Goal: Task Accomplishment & Management: Complete application form

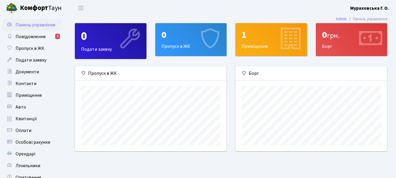
scroll to position [85, 151]
click at [172, 45] on div "0 Пропуск в ЖК" at bounding box center [191, 39] width 71 height 32
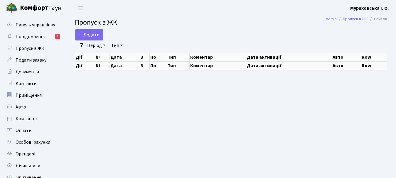
select select "25"
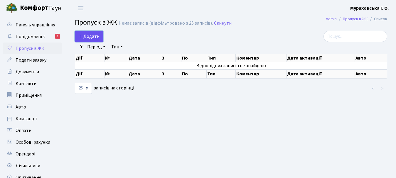
click at [91, 36] on span "Додати" at bounding box center [89, 36] width 21 height 6
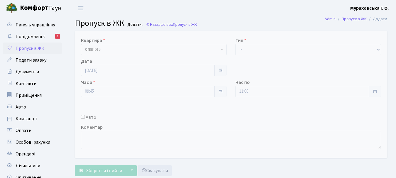
click at [82, 118] on input "Авто" at bounding box center [83, 117] width 4 height 4
checkbox input "true"
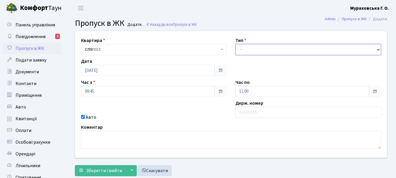
click at [374, 48] on select "- Доставка Таксі Гості Сервіс" at bounding box center [308, 49] width 146 height 11
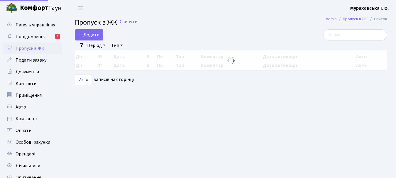
select select "25"
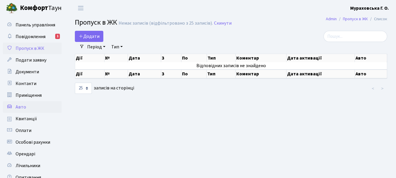
click at [27, 106] on link "Авто" at bounding box center [32, 107] width 59 height 12
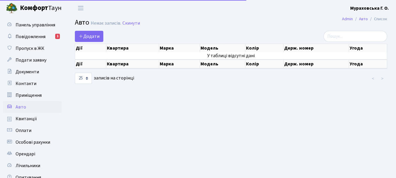
select select "25"
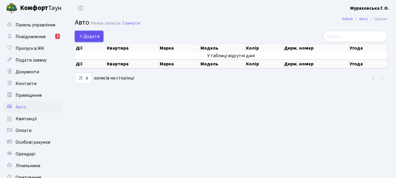
click at [93, 39] on span "Додати" at bounding box center [89, 36] width 21 height 6
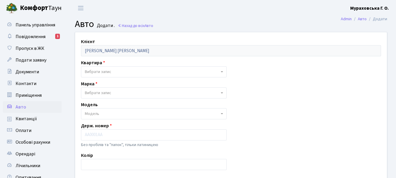
click at [110, 73] on span "Вибрати запис" at bounding box center [98, 72] width 26 height 6
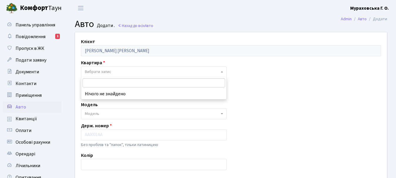
click at [110, 73] on span "Вибрати запис" at bounding box center [98, 72] width 26 height 6
click at [105, 70] on span "Вибрати запис" at bounding box center [98, 72] width 26 height 6
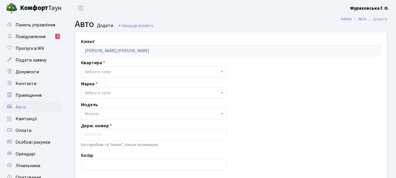
click at [105, 70] on span "Вибрати запис" at bounding box center [98, 72] width 26 height 6
click at [104, 92] on span "Вибрати запис" at bounding box center [98, 93] width 26 height 6
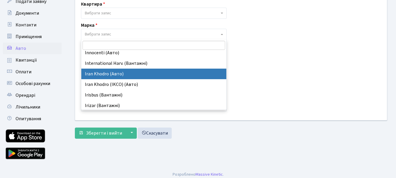
scroll to position [2143, 0]
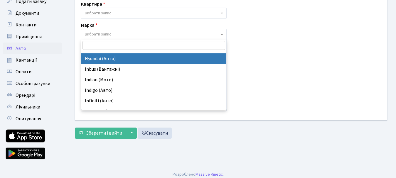
select select "59"
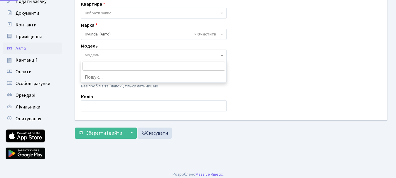
click at [104, 55] on span "Модель" at bounding box center [152, 55] width 134 height 6
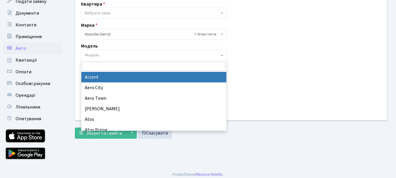
select select "989"
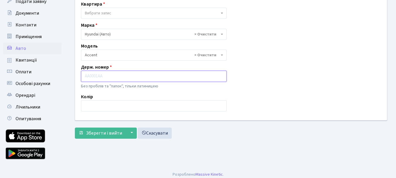
click at [107, 75] on input "text" at bounding box center [154, 76] width 146 height 11
type input "F"
type input "A"
type input "Ф"
type input "АН7801ЕО"
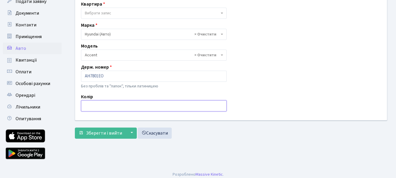
click at [111, 106] on input "text" at bounding box center [154, 105] width 146 height 11
type input "чорний"
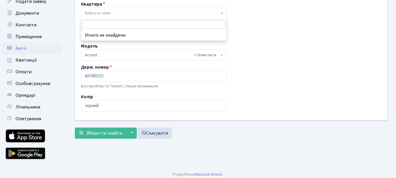
click at [222, 13] on b at bounding box center [222, 13] width 2 height 1
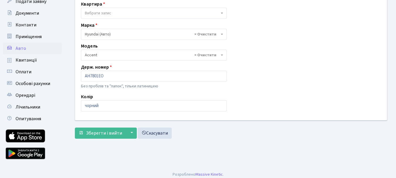
click at [222, 13] on b at bounding box center [222, 13] width 2 height 1
click at [113, 132] on span "Зберегти і вийти" at bounding box center [104, 133] width 36 height 6
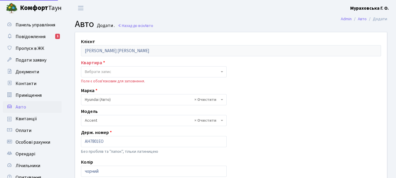
select select "989"
click at [106, 71] on span "Вибрати запис" at bounding box center [98, 72] width 26 height 6
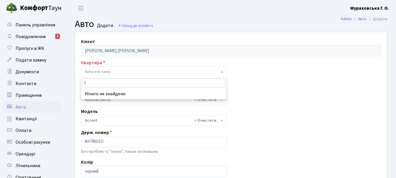
type input "13"
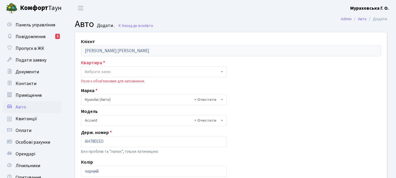
click at [281, 90] on div "Клієнт Мураховська Ганна Олександрівна Квартира - Вибрати запис Поле є обов'язк…" at bounding box center [231, 108] width 321 height 153
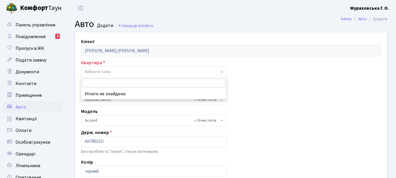
click at [145, 69] on span "Вибрати запис" at bounding box center [152, 72] width 134 height 6
click at [123, 83] on input "search" at bounding box center [153, 82] width 143 height 9
click at [118, 72] on span "Вибрати запис" at bounding box center [152, 72] width 134 height 6
click at [104, 72] on span "Вибрати запис" at bounding box center [98, 72] width 26 height 6
click at [97, 96] on li "Нічого не знайдено" at bounding box center [153, 94] width 145 height 11
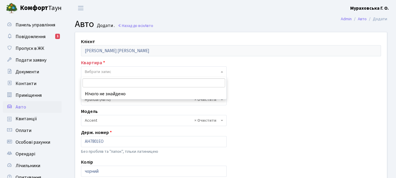
click at [97, 93] on li "Нічого не знайдено" at bounding box center [153, 94] width 145 height 11
click at [93, 82] on input "search" at bounding box center [153, 82] width 143 height 9
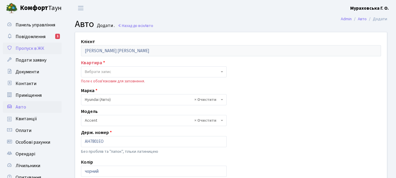
click at [40, 49] on span "Пропуск в ЖК" at bounding box center [30, 48] width 29 height 6
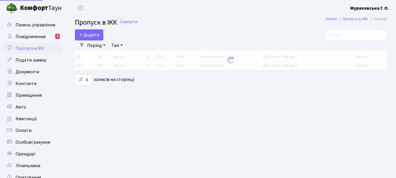
select select "25"
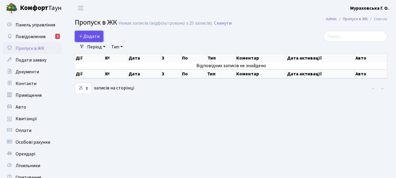
click at [90, 37] on span "Додати" at bounding box center [89, 36] width 21 height 6
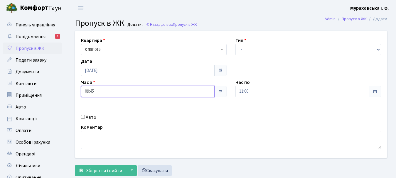
click at [119, 91] on input "09:45" at bounding box center [148, 91] width 134 height 11
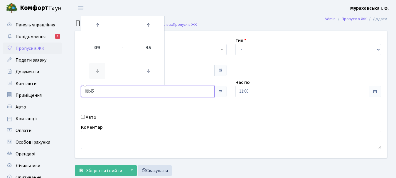
click at [97, 71] on icon at bounding box center [97, 71] width 16 height 16
click at [97, 27] on icon at bounding box center [97, 25] width 16 height 16
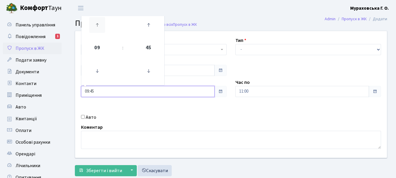
type input "10:45"
click at [97, 48] on span "10" at bounding box center [97, 48] width 16 height 16
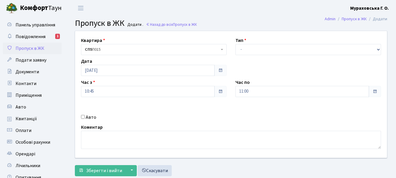
click at [83, 116] on input "Авто" at bounding box center [83, 117] width 4 height 4
checkbox input "true"
click at [370, 50] on select "- Доставка Таксі Гості Сервіс" at bounding box center [308, 49] width 146 height 11
select select "3"
click at [235, 44] on select "- Доставка Таксі Гості Сервіс" at bounding box center [308, 49] width 146 height 11
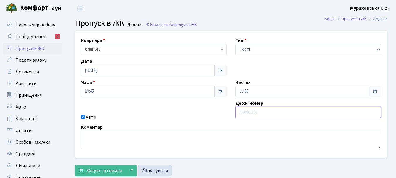
click at [283, 117] on input "text" at bounding box center [308, 112] width 146 height 11
type input "АН7801УЩ"
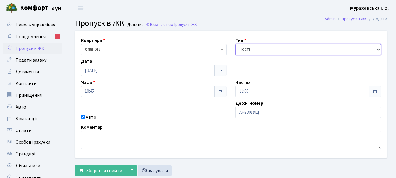
click at [319, 53] on select "- Доставка Таксі Гості Сервіс" at bounding box center [308, 49] width 146 height 11
select select "1"
click at [235, 44] on select "- Доставка Таксі Гості Сервіс" at bounding box center [308, 49] width 146 height 11
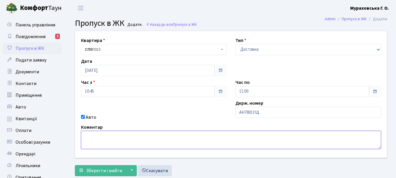
click at [107, 139] on textarea at bounding box center [231, 140] width 300 height 18
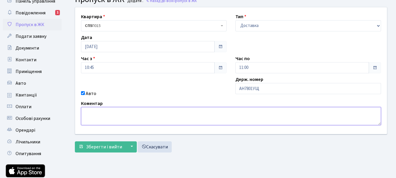
scroll to position [59, 0]
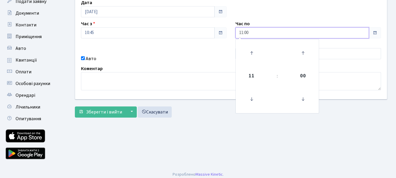
click at [360, 31] on input "11:00" at bounding box center [302, 32] width 134 height 11
click at [251, 102] on icon at bounding box center [252, 99] width 16 height 16
click at [251, 101] on icon at bounding box center [252, 99] width 16 height 16
click at [251, 57] on icon at bounding box center [252, 53] width 16 height 16
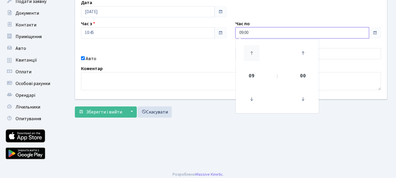
click at [251, 57] on icon at bounding box center [252, 53] width 16 height 16
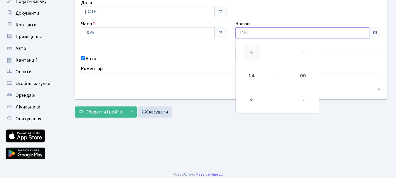
click at [251, 57] on icon at bounding box center [252, 53] width 16 height 16
click at [251, 99] on icon at bounding box center [252, 99] width 16 height 16
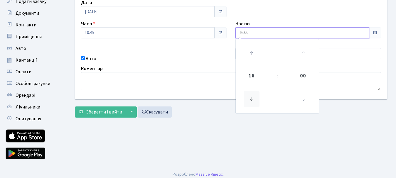
type input "15:00"
click at [151, 147] on main "Admin Пропуск в ЖК Додати Пропуск в ЖК Додати . Назад до всіх Пропуск в ЖК Квар…" at bounding box center [231, 62] width 330 height 210
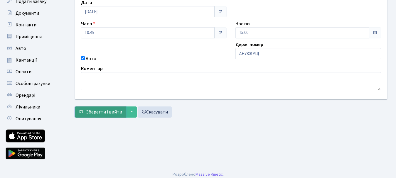
click at [105, 111] on span "Зберегти і вийти" at bounding box center [104, 112] width 36 height 6
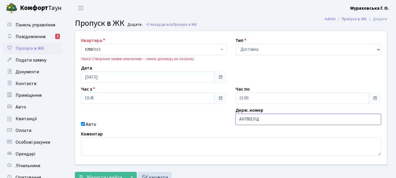
click at [262, 123] on input "АН7801УЩ" at bounding box center [308, 119] width 146 height 11
type input "АН7801ЕО"
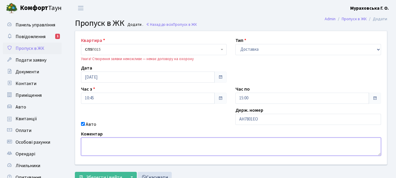
click at [190, 154] on textarea at bounding box center [231, 147] width 300 height 18
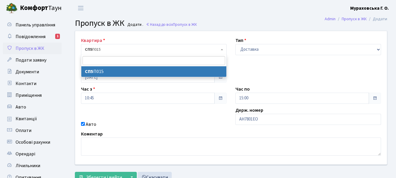
click at [126, 51] on span "СП5 П015" at bounding box center [152, 50] width 134 height 6
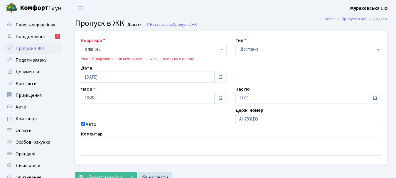
click at [126, 51] on span "СП5 П015" at bounding box center [152, 50] width 134 height 6
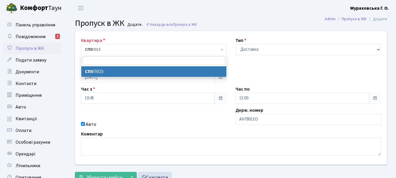
click at [126, 51] on span "СП5 П015" at bounding box center [152, 50] width 134 height 6
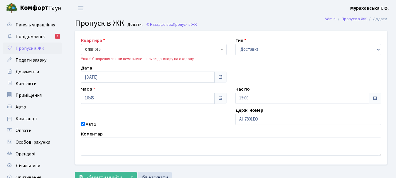
click at [220, 48] on span "СП5 П015" at bounding box center [154, 49] width 146 height 11
click at [107, 49] on span "СП5 П015" at bounding box center [152, 50] width 134 height 6
click at [105, 47] on span "СП5 П015" at bounding box center [152, 50] width 134 height 6
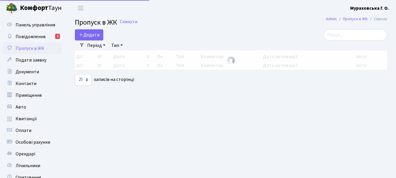
select select "25"
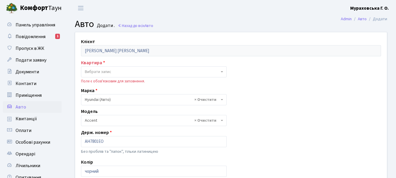
select select "989"
click at [90, 63] on label "Квартира" at bounding box center [93, 62] width 24 height 7
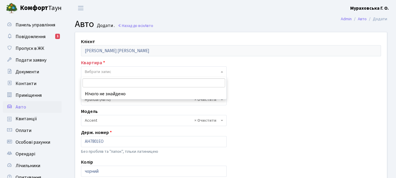
click at [99, 73] on span "Вибрати запис" at bounding box center [98, 72] width 26 height 6
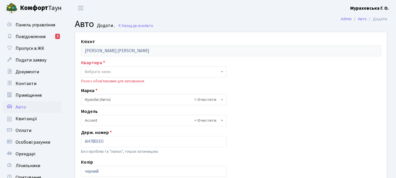
click at [99, 73] on span "Вибрати запис" at bounding box center [98, 72] width 26 height 6
click at [27, 49] on span "Пропуск в ЖК" at bounding box center [30, 48] width 29 height 6
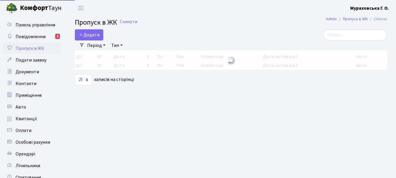
select select "25"
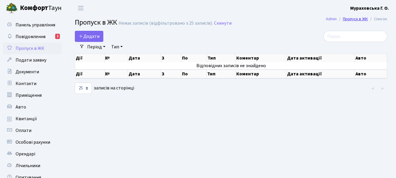
click at [348, 20] on link "Пропуск в ЖК" at bounding box center [355, 19] width 25 height 6
select select "25"
click at [87, 36] on span "Додати" at bounding box center [89, 36] width 21 height 6
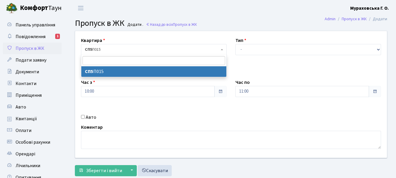
click at [140, 50] on span "СП5 П015" at bounding box center [152, 50] width 134 height 6
click at [85, 60] on input "search" at bounding box center [153, 60] width 143 height 9
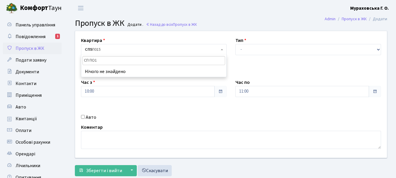
type input "СП ПО13"
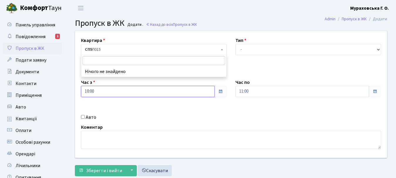
click at [126, 93] on input "10:00" at bounding box center [148, 91] width 134 height 11
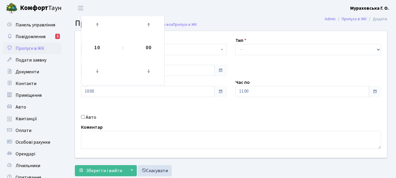
click at [137, 102] on div "Квартира <b>СП5</b>&nbsp;&nbsp;&nbsp;П015 СП5 П015 Тип - Доставка Таксі Гості С…" at bounding box center [231, 94] width 321 height 127
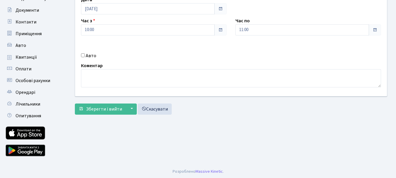
scroll to position [63, 0]
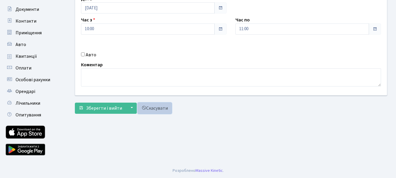
click at [160, 109] on link "Скасувати" at bounding box center [155, 108] width 34 height 11
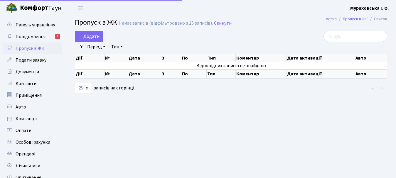
select select "25"
